Goal: Information Seeking & Learning: Learn about a topic

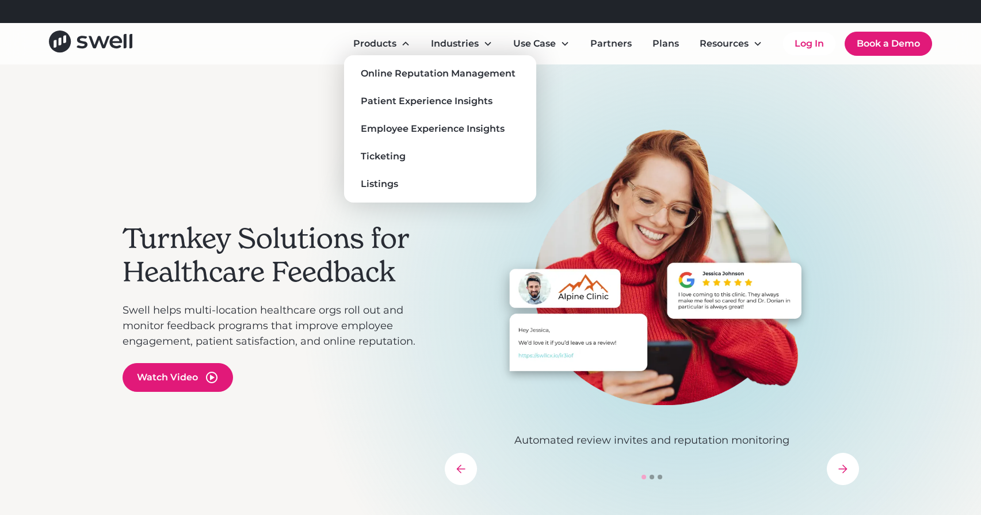
click at [390, 72] on div "Online Reputation Management" at bounding box center [438, 74] width 155 height 14
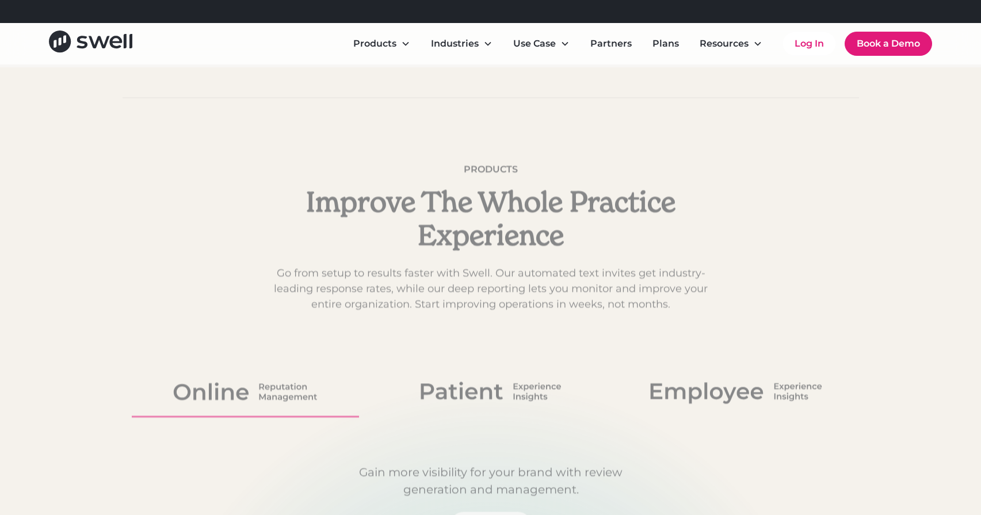
scroll to position [3654, 0]
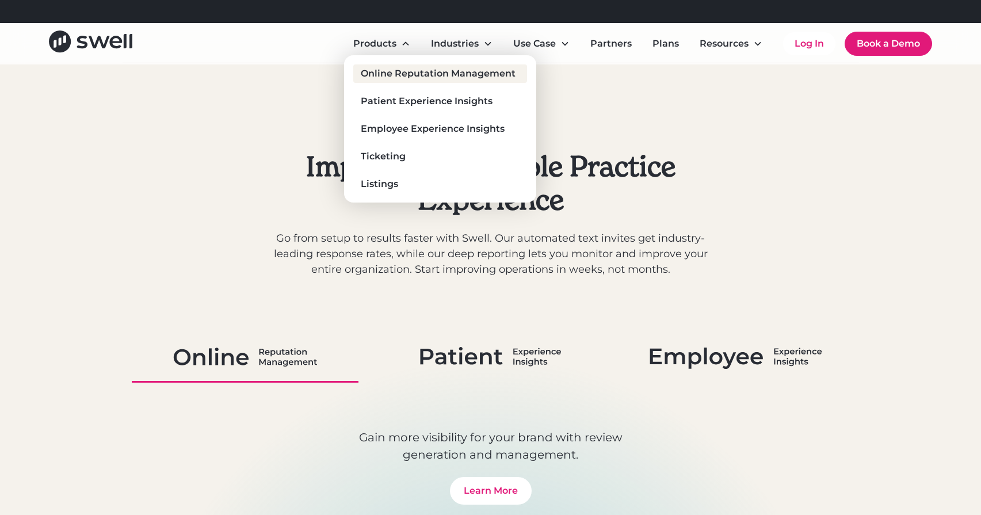
click at [408, 68] on div "Online Reputation Management" at bounding box center [438, 74] width 155 height 14
